Goal: Task Accomplishment & Management: Manage account settings

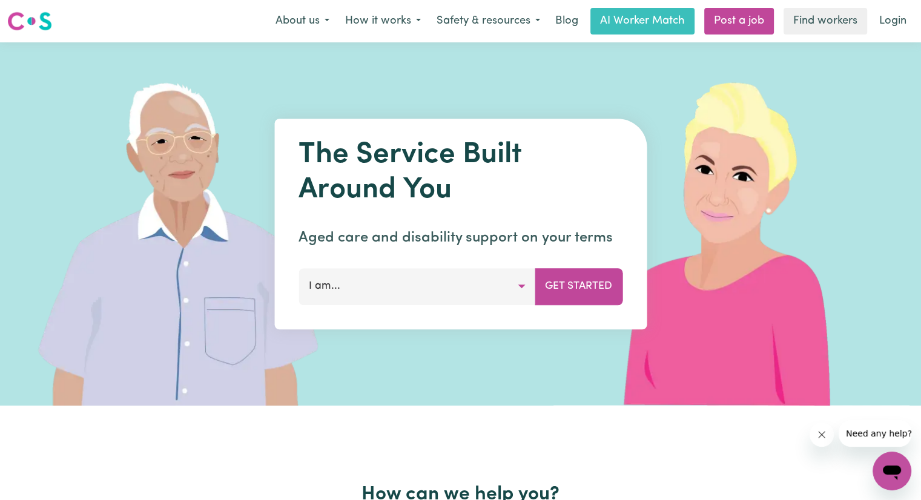
click at [887, 21] on link "Login" at bounding box center [893, 21] width 42 height 27
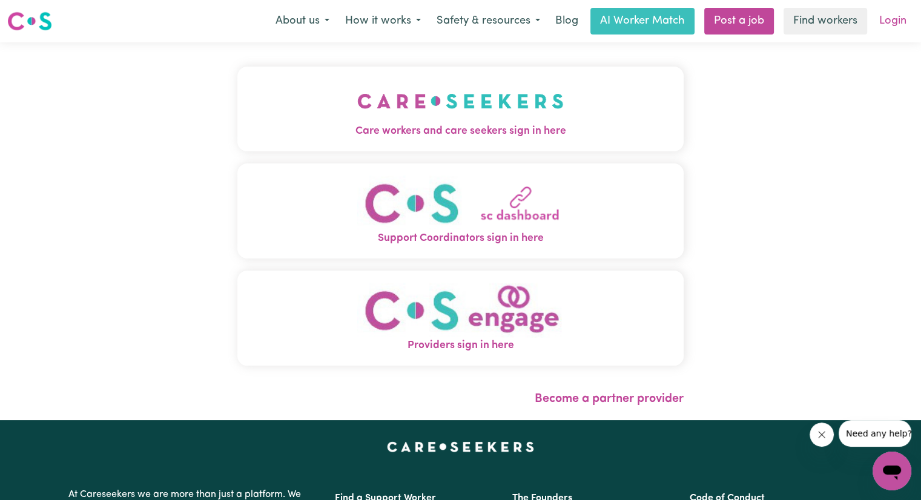
click at [898, 12] on link "Login" at bounding box center [893, 21] width 42 height 27
click at [542, 124] on span "Care workers and care seekers sign in here" at bounding box center [460, 131] width 446 height 16
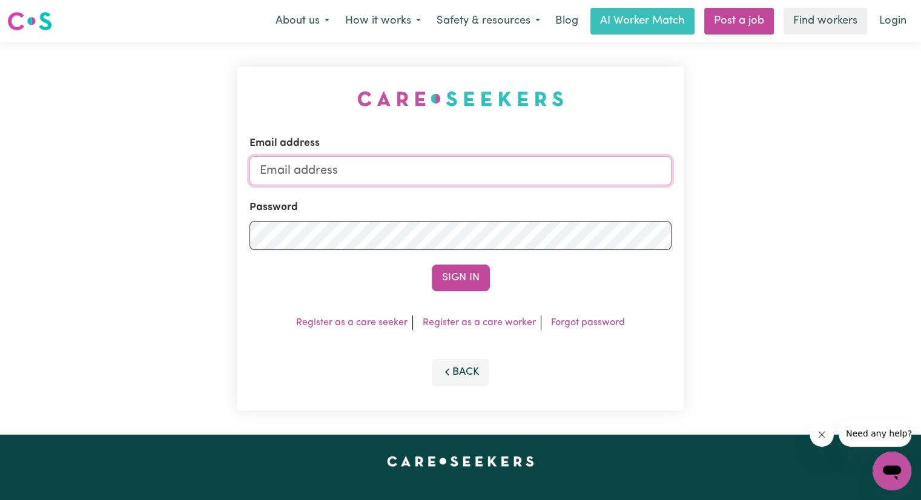
type input "[PERSON_NAME][EMAIL_ADDRESS][DOMAIN_NAME]"
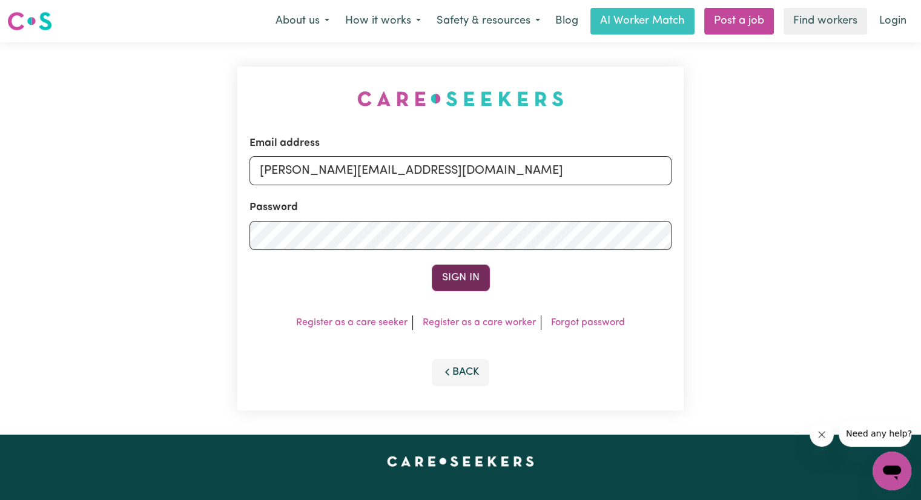
click at [470, 277] on button "Sign In" at bounding box center [461, 277] width 58 height 27
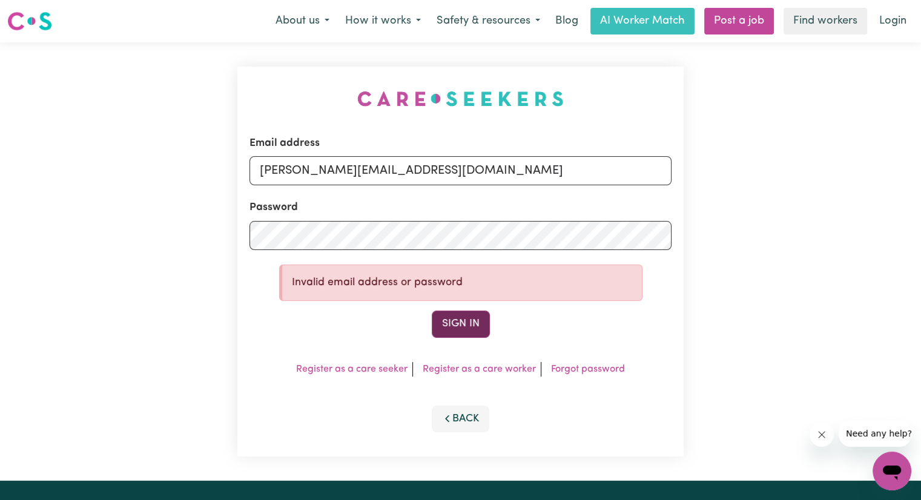
click at [461, 325] on button "Sign In" at bounding box center [461, 323] width 58 height 27
click at [896, 19] on link "Login" at bounding box center [893, 21] width 42 height 27
click at [465, 320] on button "Sign In" at bounding box center [461, 323] width 58 height 27
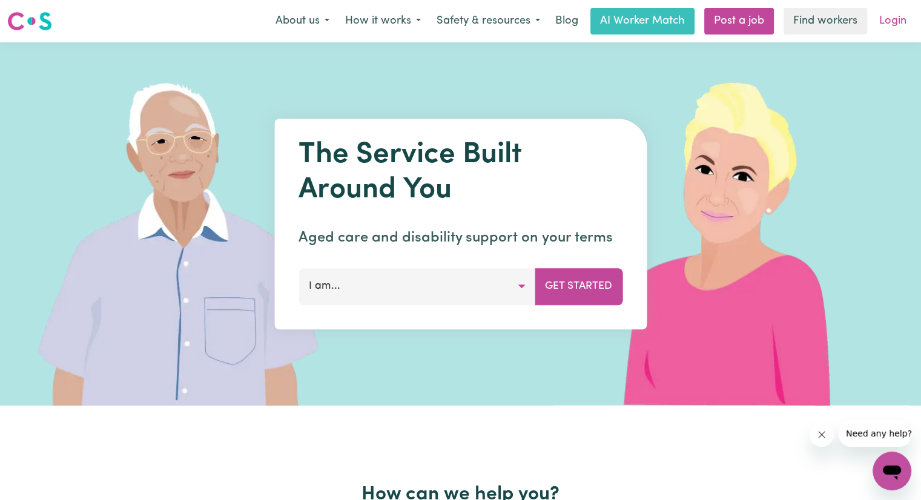
click at [901, 21] on link "Login" at bounding box center [893, 21] width 42 height 27
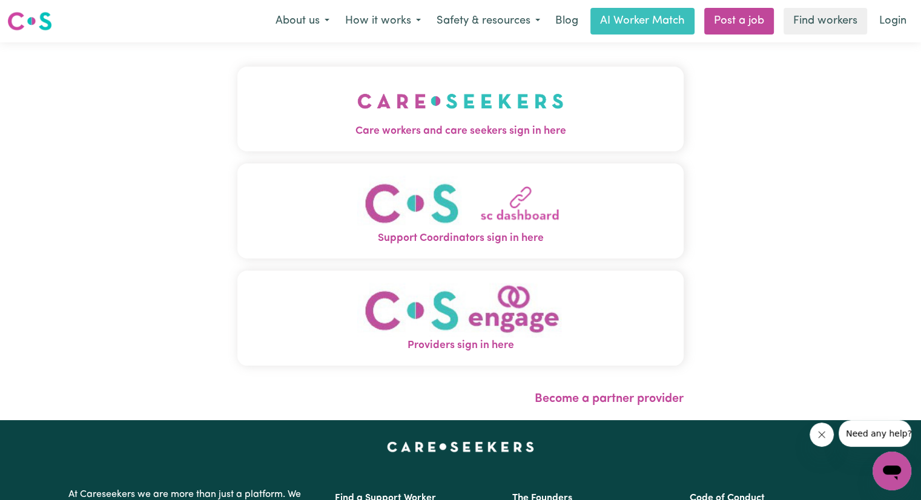
click at [505, 138] on span "Care workers and care seekers sign in here" at bounding box center [460, 131] width 446 height 16
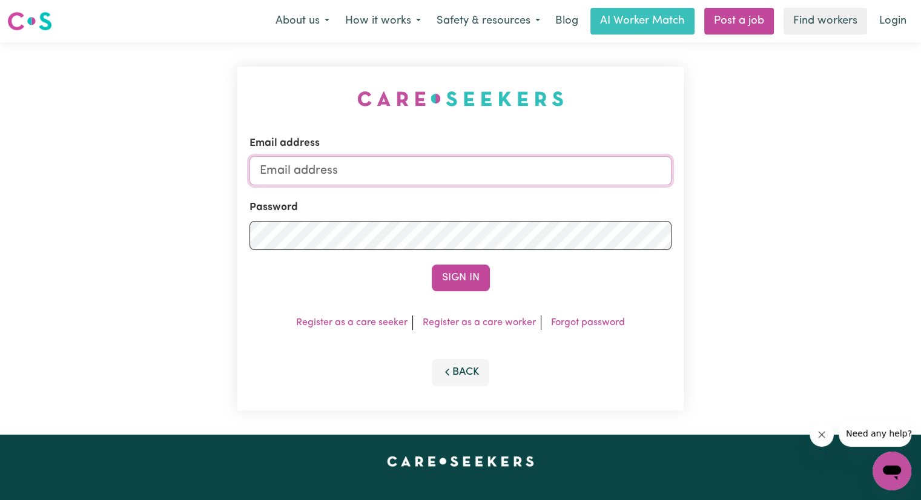
type input "[PERSON_NAME][EMAIL_ADDRESS][DOMAIN_NAME]"
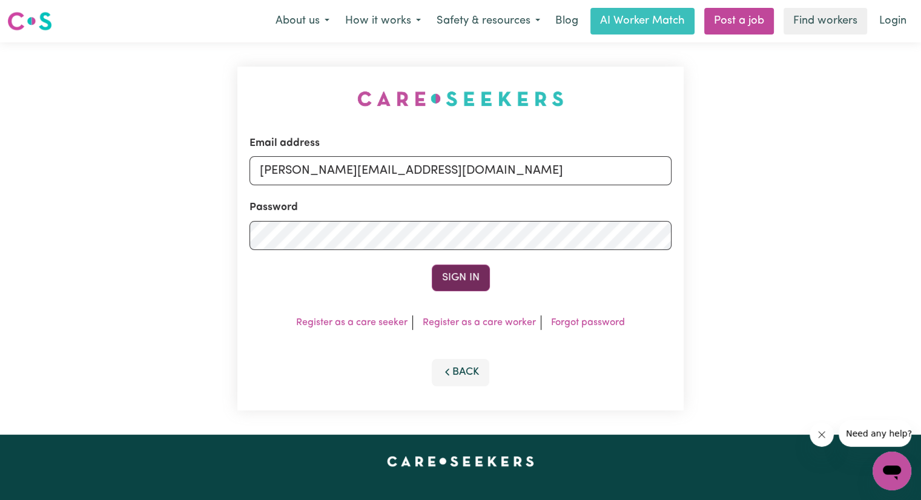
click at [465, 279] on button "Sign In" at bounding box center [461, 277] width 58 height 27
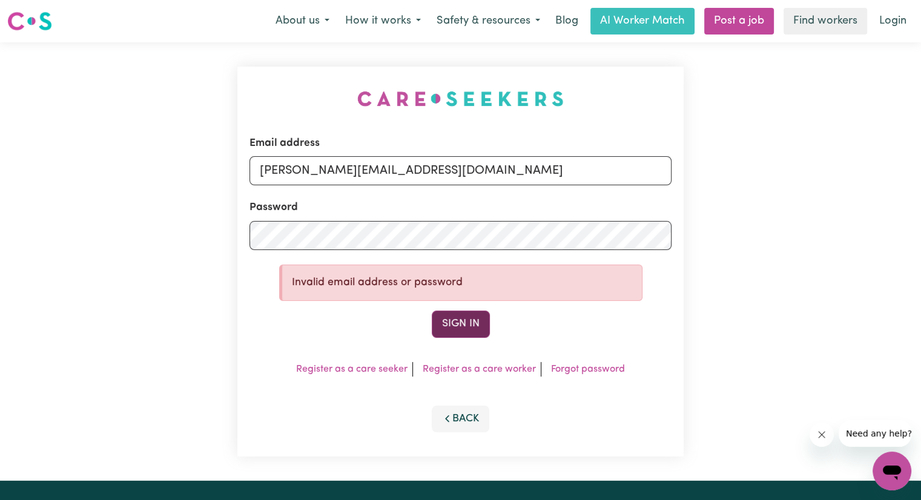
click at [464, 330] on button "Sign In" at bounding box center [461, 323] width 58 height 27
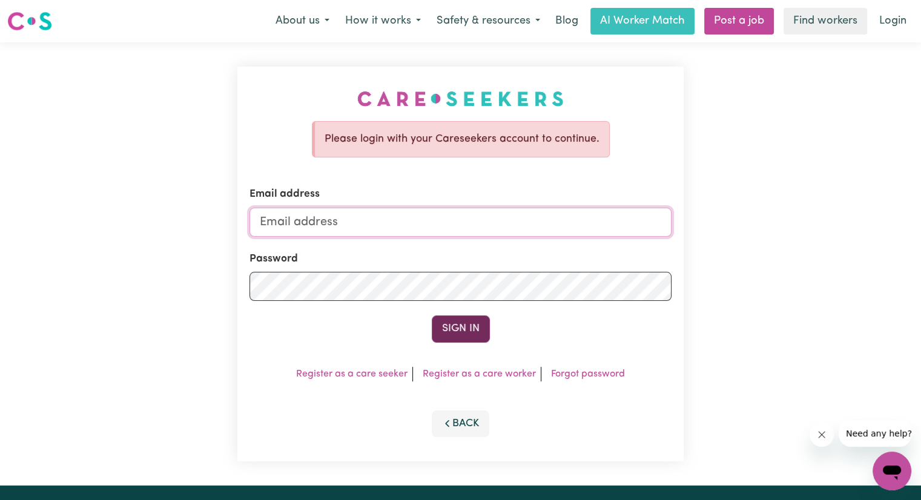
type input "[PERSON_NAME][EMAIL_ADDRESS][DOMAIN_NAME]"
click at [456, 329] on button "Sign In" at bounding box center [461, 328] width 58 height 27
